Goal: Information Seeking & Learning: Learn about a topic

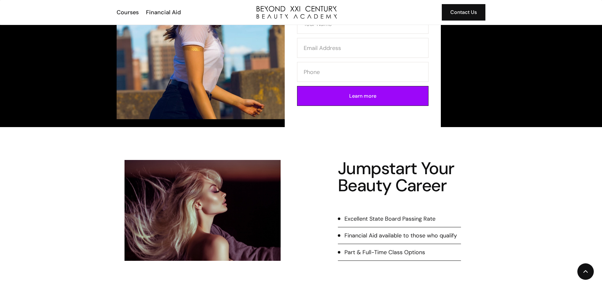
scroll to position [158, 0]
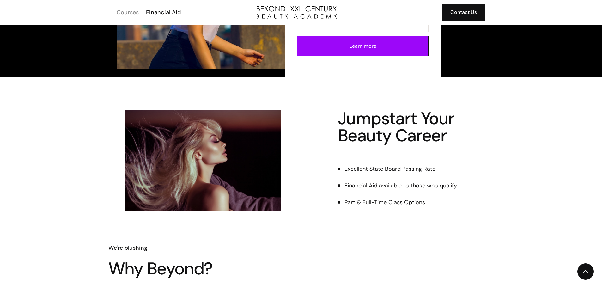
click at [134, 10] on div "Courses" at bounding box center [128, 12] width 22 height 8
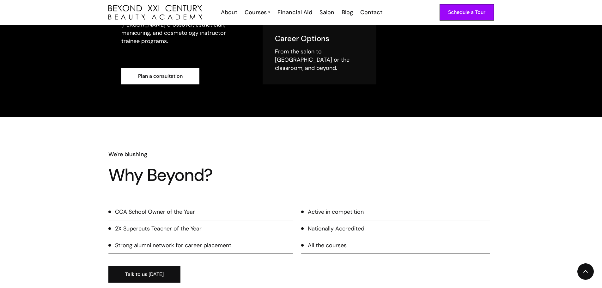
scroll to position [474, 0]
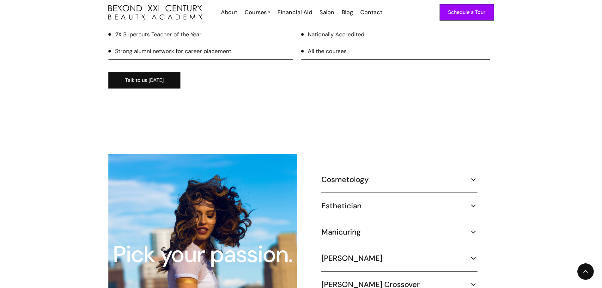
click at [447, 177] on div "Cosmetology 1000 hours ¾ Time (30 hours per week) – 8.3 months Part Time (20 ho…" at bounding box center [399, 184] width 156 height 18
click at [471, 175] on img at bounding box center [473, 179] width 8 height 8
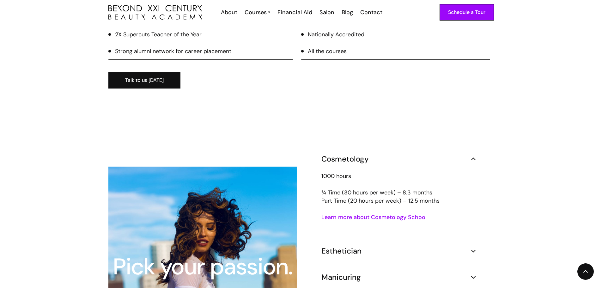
click at [389, 213] on link "Learn more about Cosmetology School" at bounding box center [373, 217] width 105 height 8
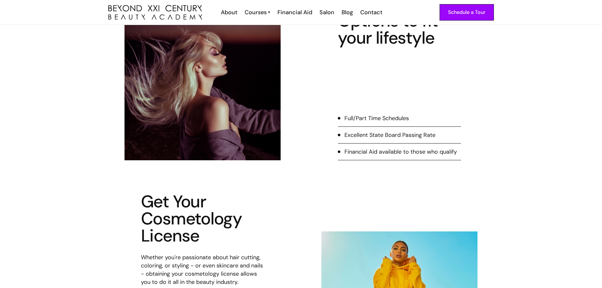
scroll to position [158, 0]
click at [396, 121] on div "Full/Part Time Schedules" at bounding box center [377, 119] width 64 height 8
click at [382, 132] on div "Excellent State Board Passing Rate" at bounding box center [390, 135] width 91 height 8
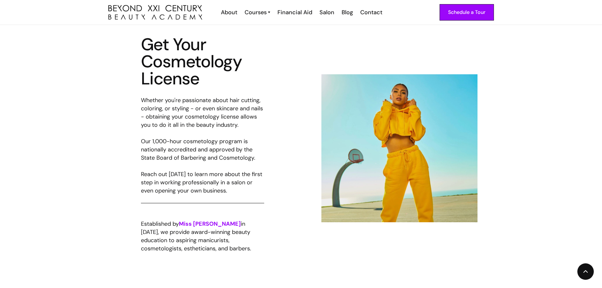
scroll to position [316, 0]
click at [198, 178] on div "Whether you're passionate about hair cutting, coloring, or styling - or even sk…" at bounding box center [202, 149] width 123 height 107
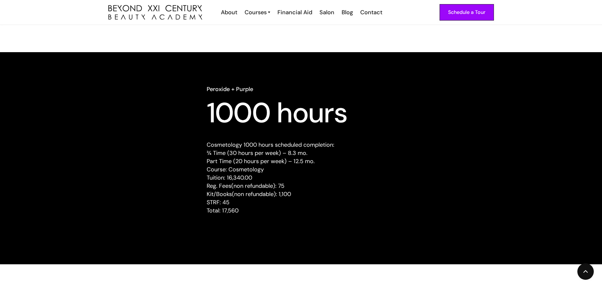
scroll to position [632, 0]
